Goal: Check status: Check status

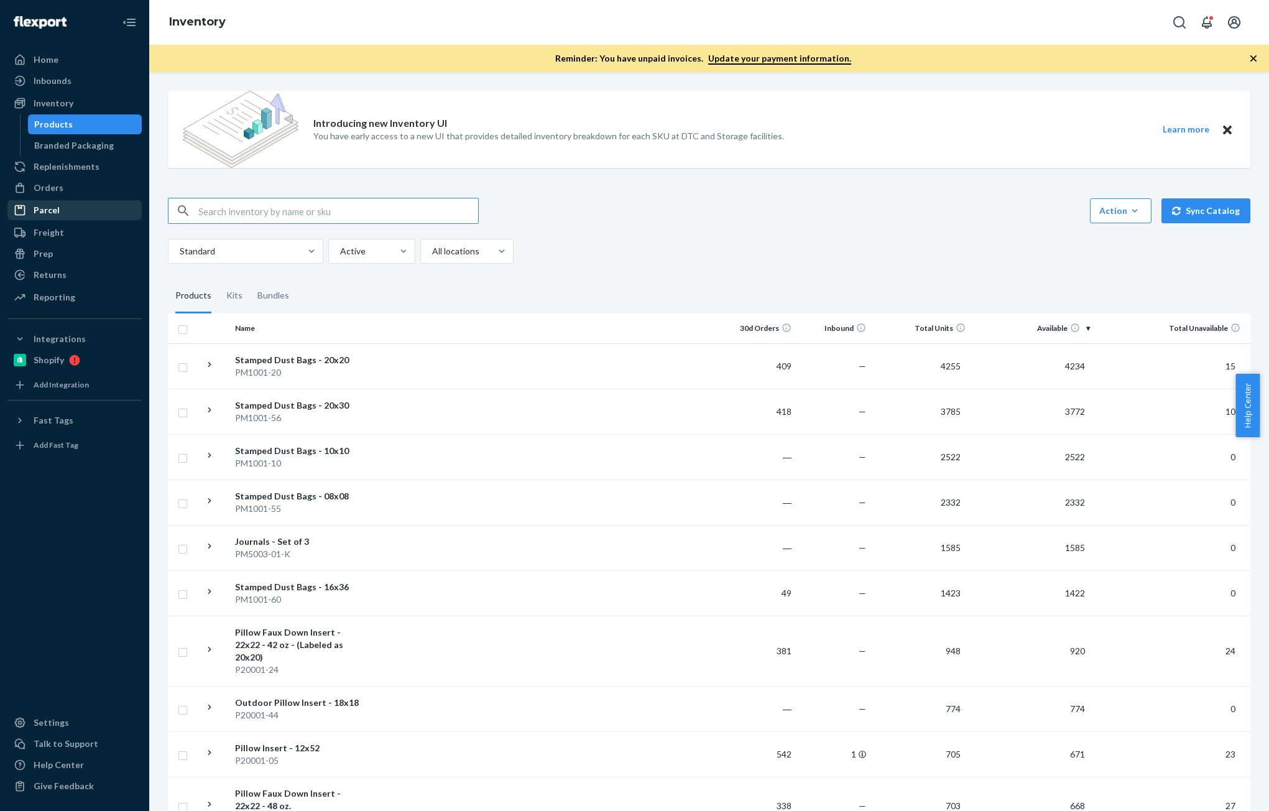
drag, startPoint x: 58, startPoint y: 197, endPoint x: 74, endPoint y: 205, distance: 17.2
click at [58, 197] on link "Orders" at bounding box center [74, 188] width 134 height 20
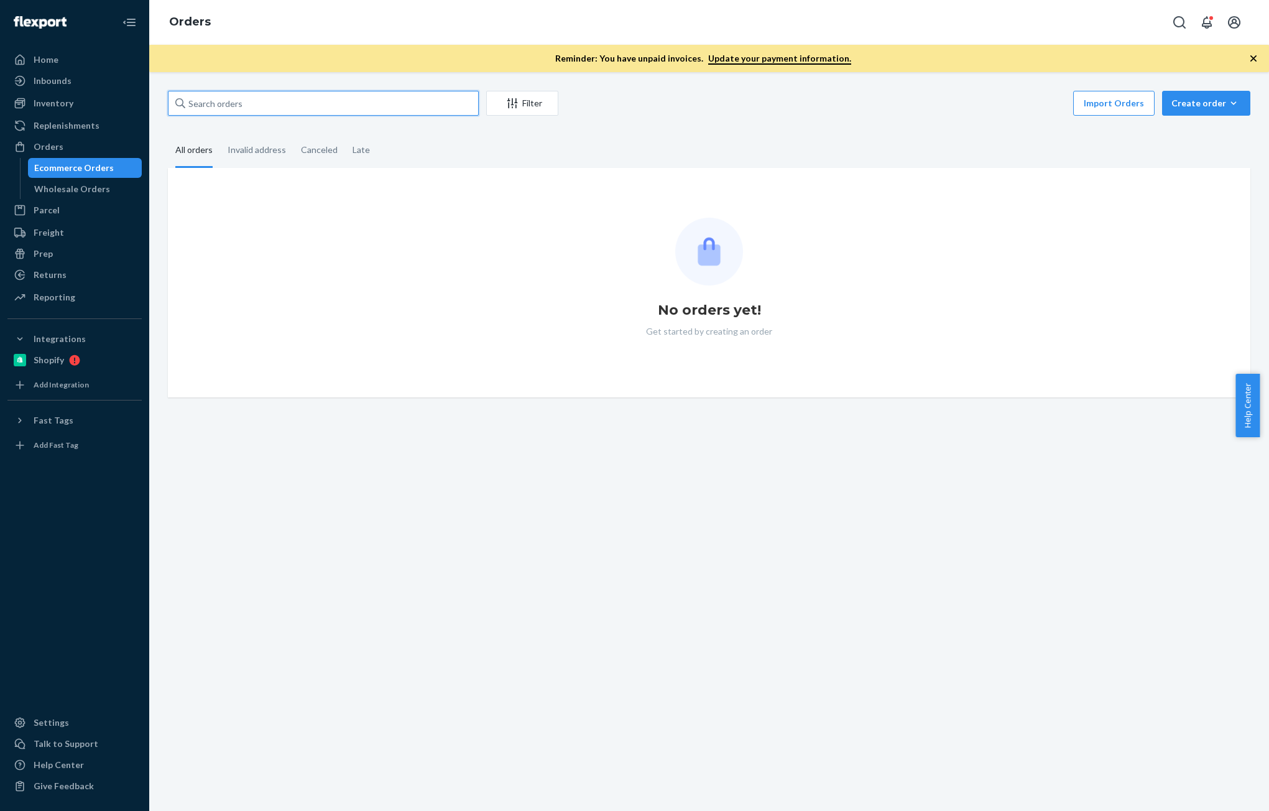
click at [312, 105] on input "text" at bounding box center [323, 103] width 311 height 25
paste input "[PERSON_NAME]"
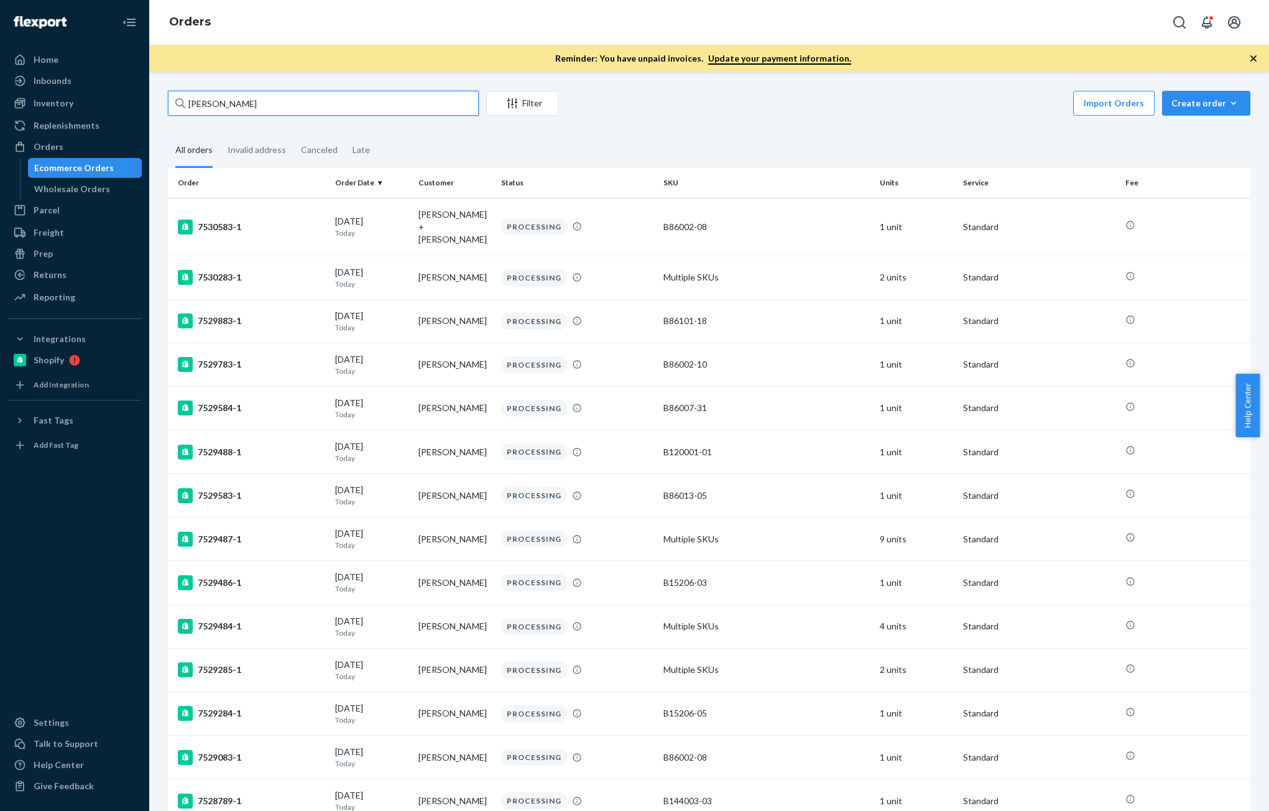
type input "[PERSON_NAME]"
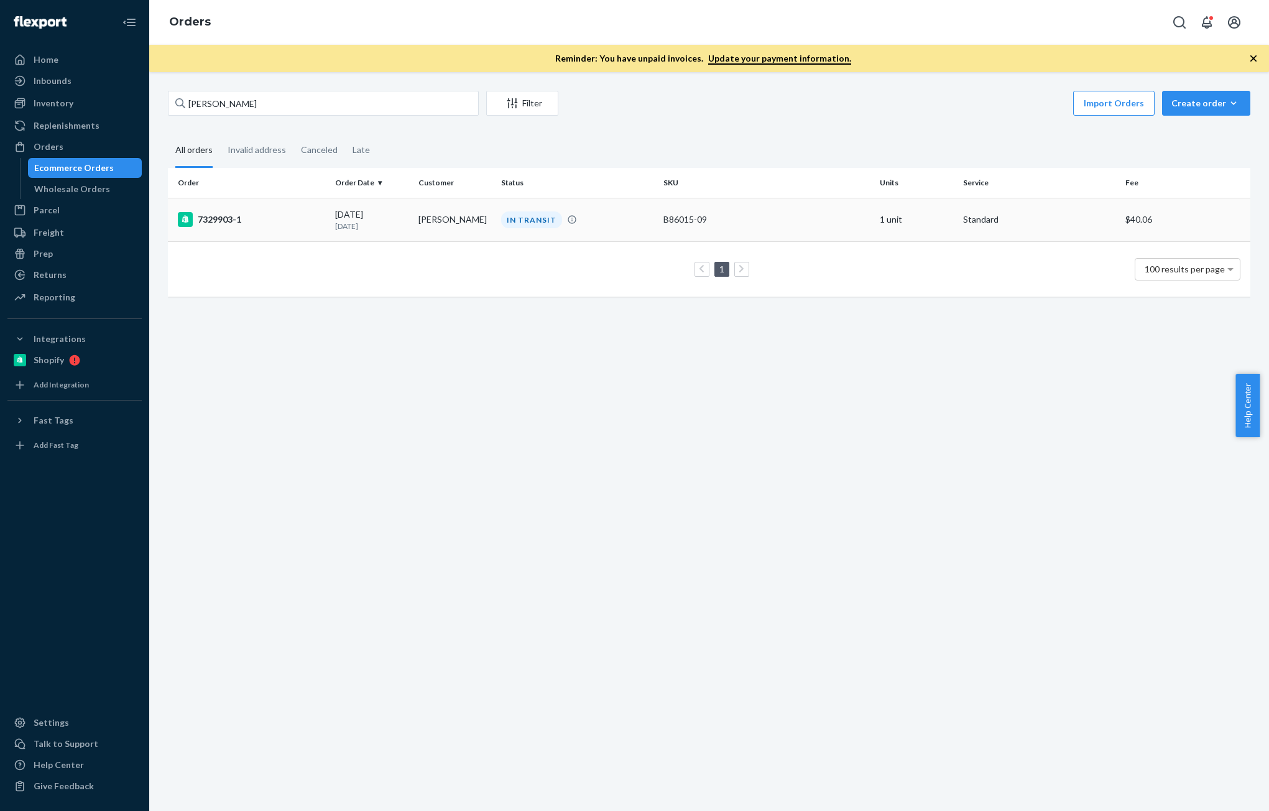
click at [407, 224] on td "[DATE] [DATE]" at bounding box center [371, 220] width 83 height 44
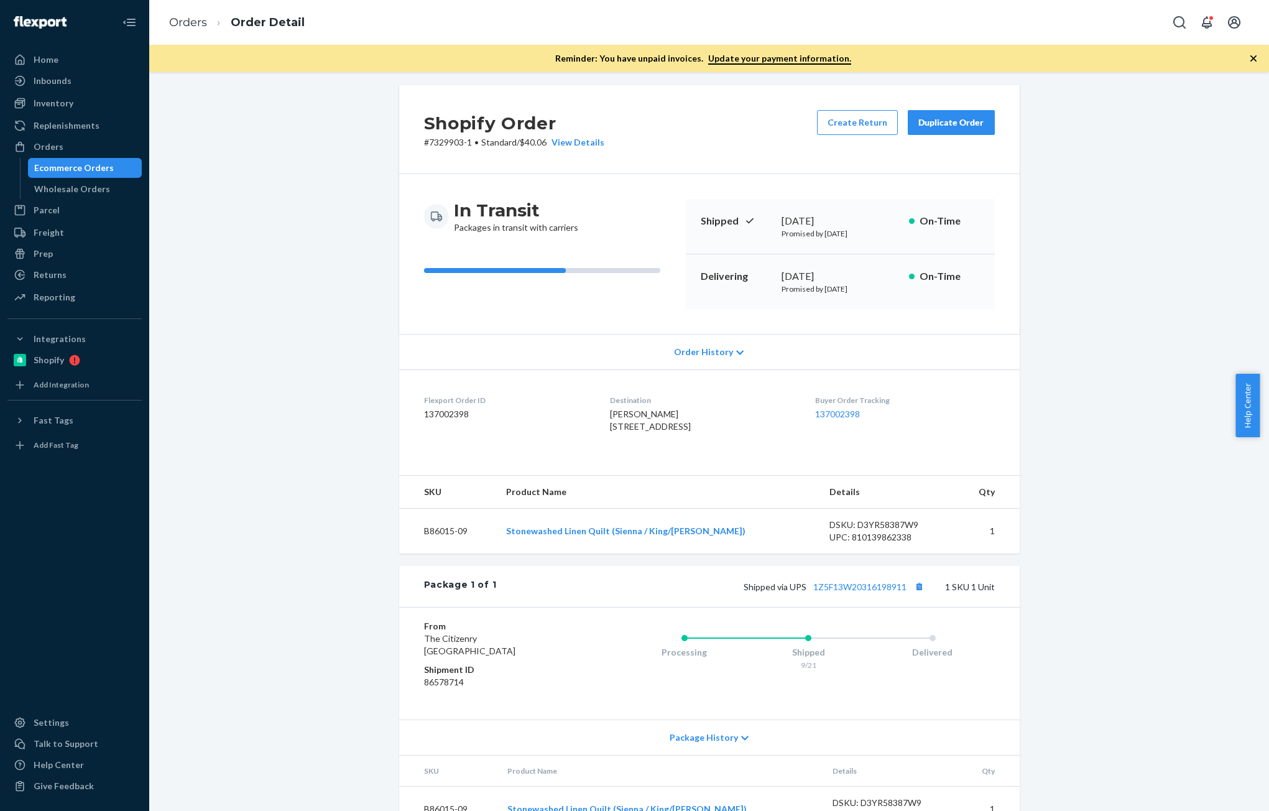
scroll to position [66, 0]
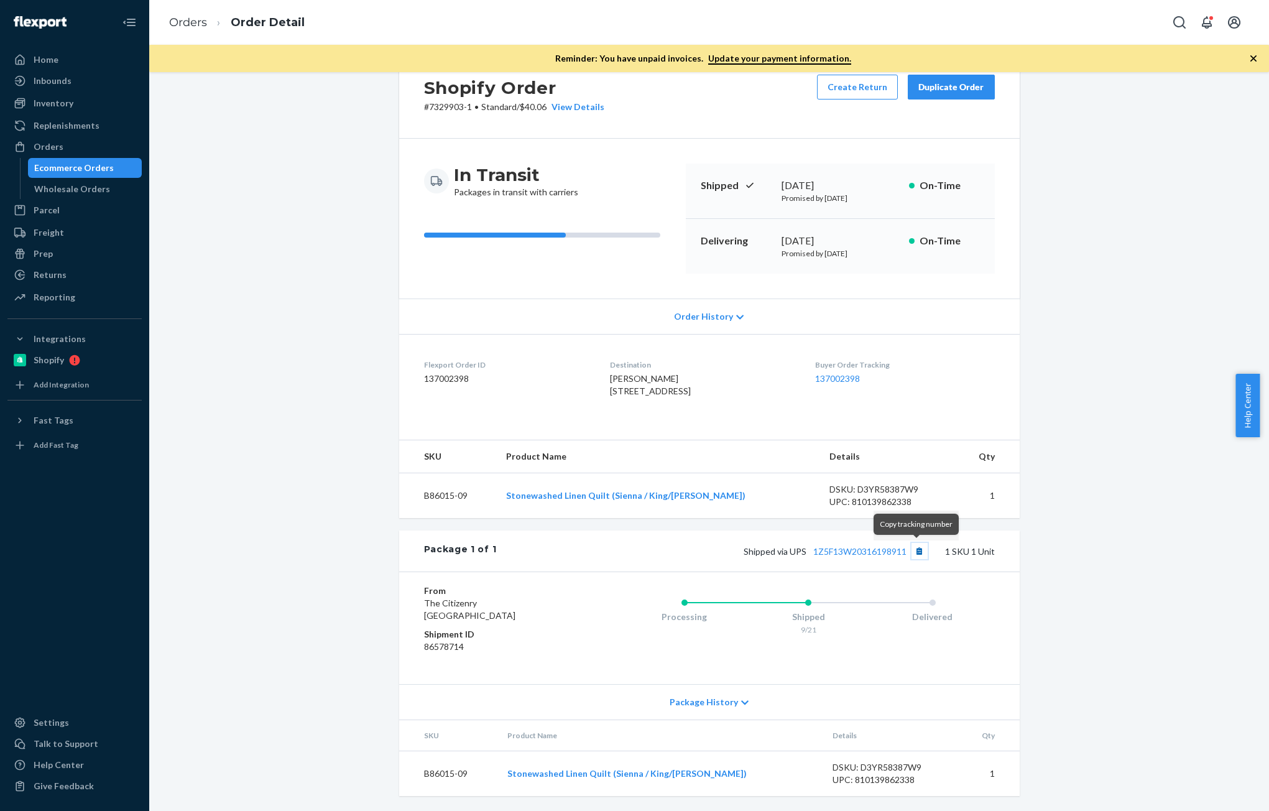
click at [919, 555] on button "Copy tracking number" at bounding box center [920, 551] width 16 height 16
